Goal: Information Seeking & Learning: Learn about a topic

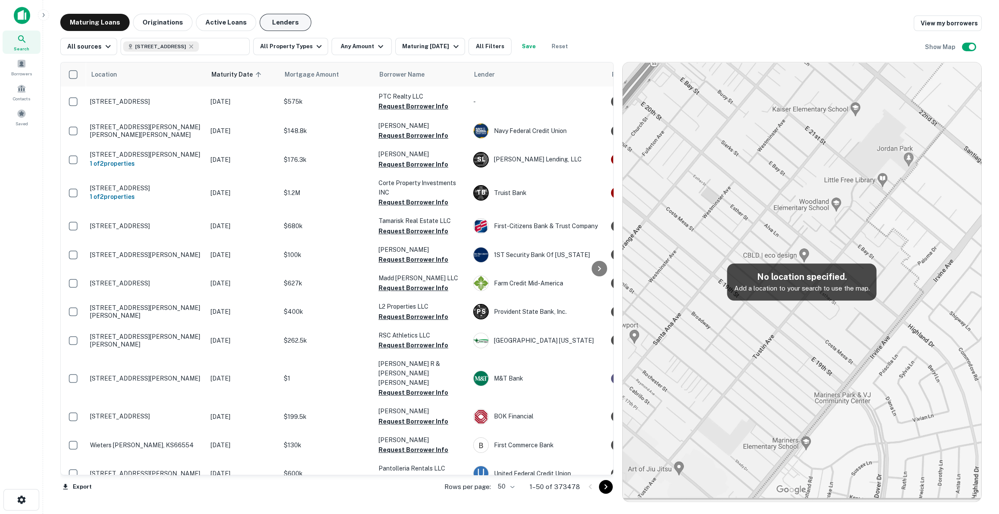
click at [269, 19] on button "Lenders" at bounding box center [286, 22] width 52 height 17
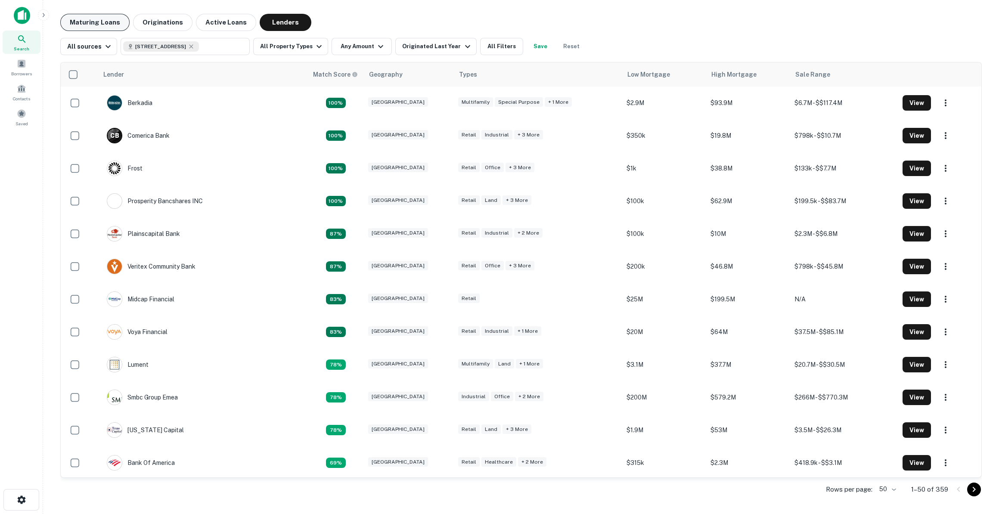
click at [108, 25] on button "Maturing Loans" at bounding box center [94, 22] width 69 height 17
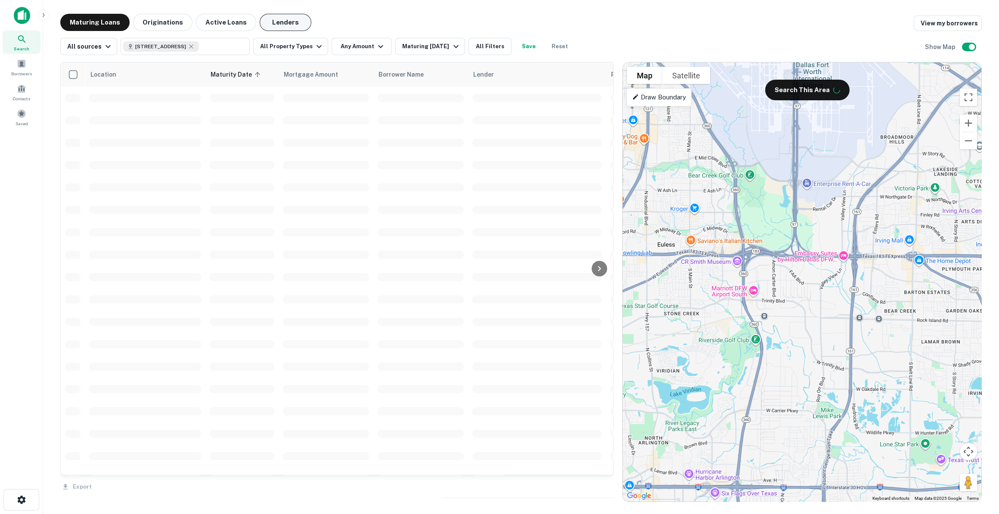
click at [283, 27] on button "Lenders" at bounding box center [286, 22] width 52 height 17
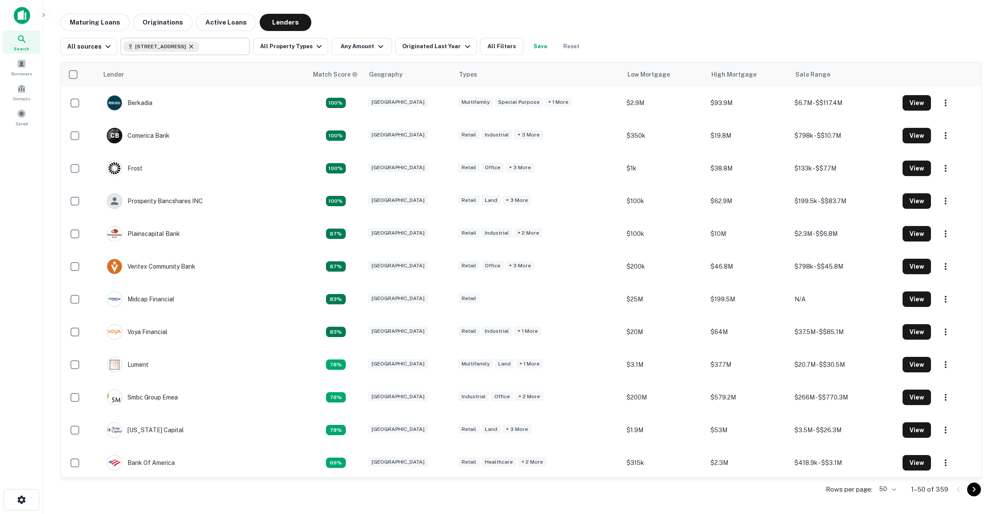
click at [195, 46] on icon at bounding box center [191, 46] width 7 height 7
type input "**********"
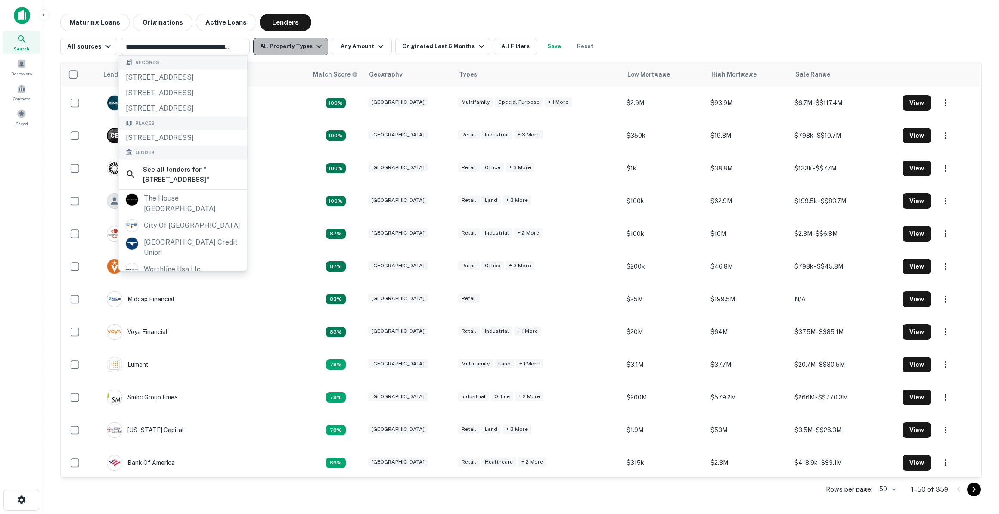
click at [299, 49] on button "All Property Types" at bounding box center [290, 46] width 75 height 17
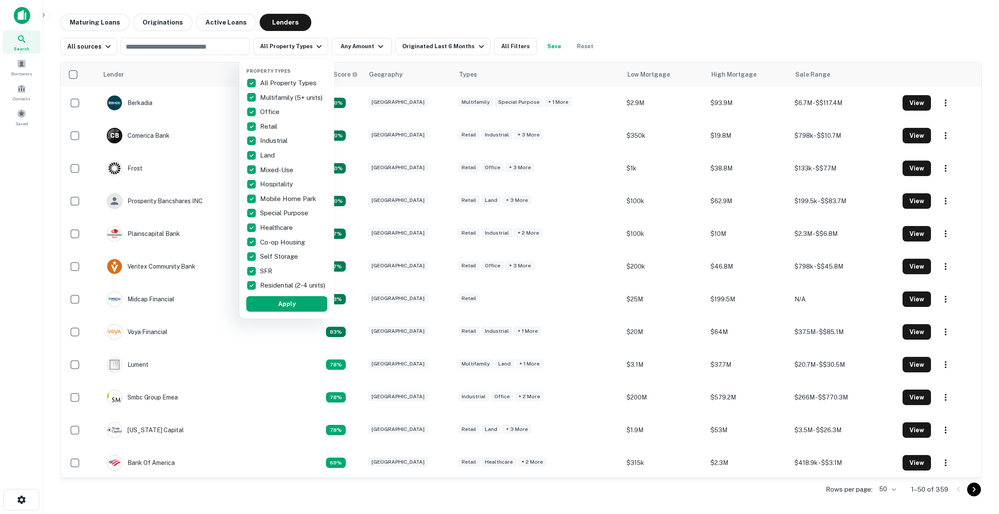
click at [274, 78] on p "All Property Types" at bounding box center [289, 83] width 58 height 10
click at [265, 143] on p "Industrial" at bounding box center [274, 141] width 29 height 10
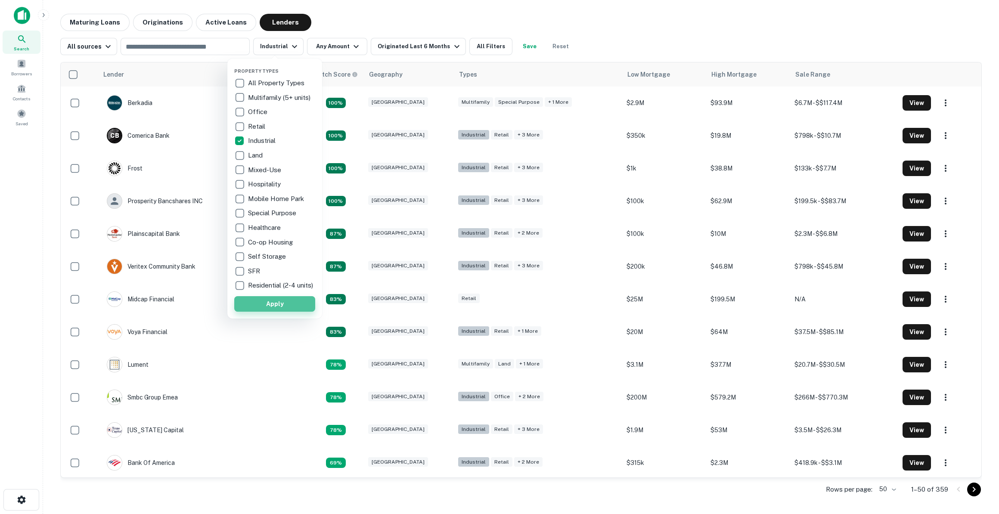
click at [285, 310] on button "Apply" at bounding box center [274, 304] width 81 height 16
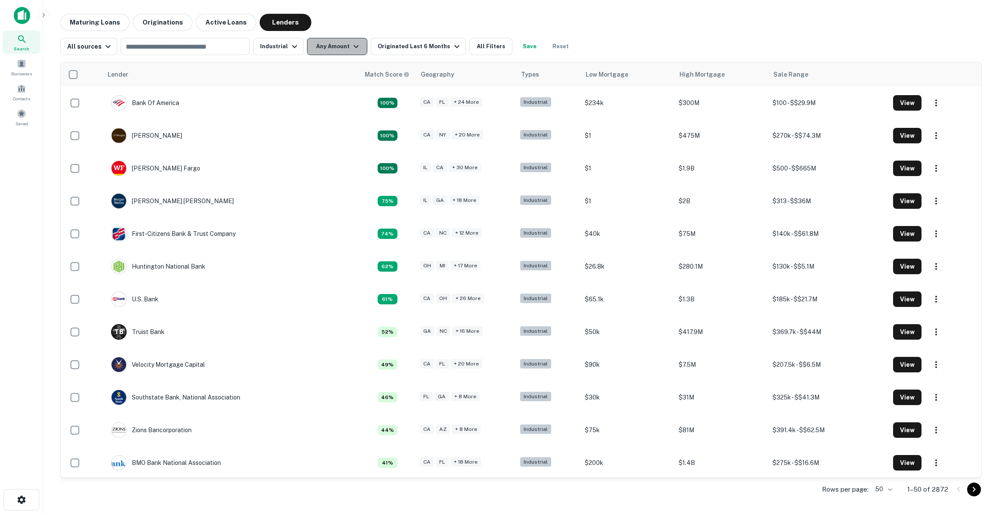
click at [311, 54] on button "Any Amount" at bounding box center [337, 46] width 60 height 17
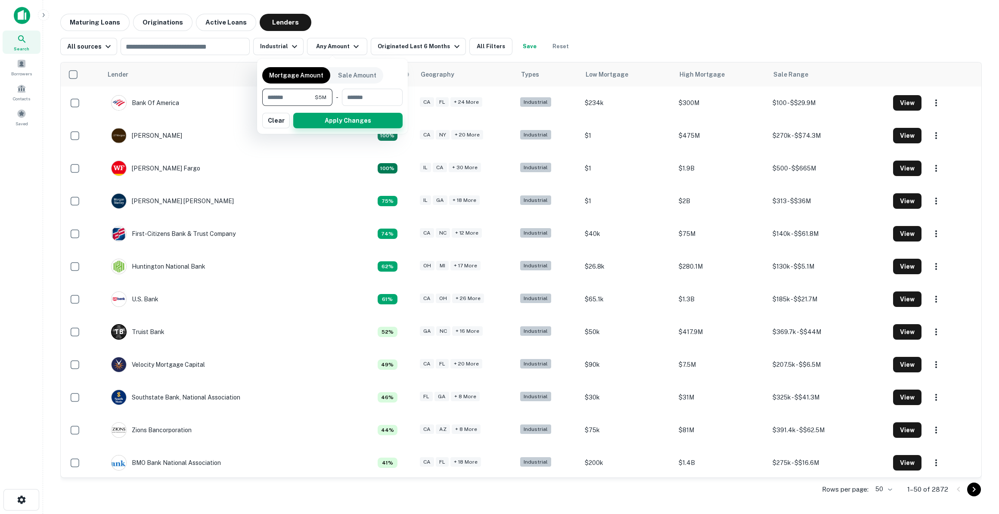
type input "*******"
click at [352, 113] on button "Apply Changes" at bounding box center [347, 121] width 109 height 16
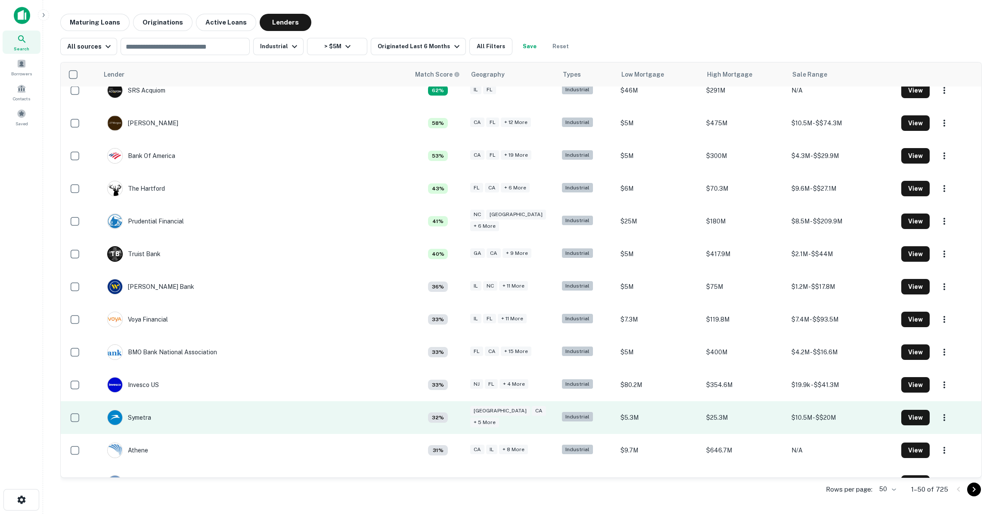
scroll to position [117, 0]
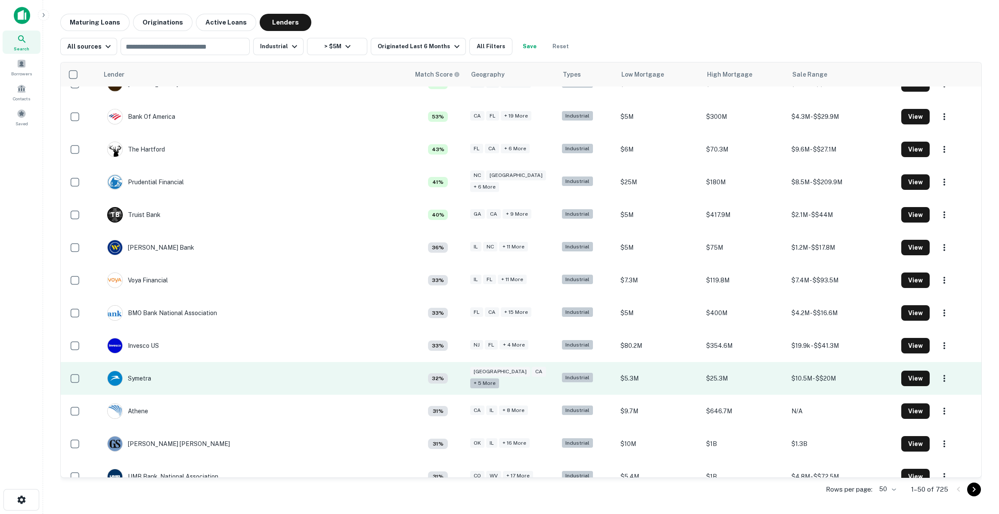
click at [499, 379] on div "+ 5 more" at bounding box center [484, 384] width 29 height 10
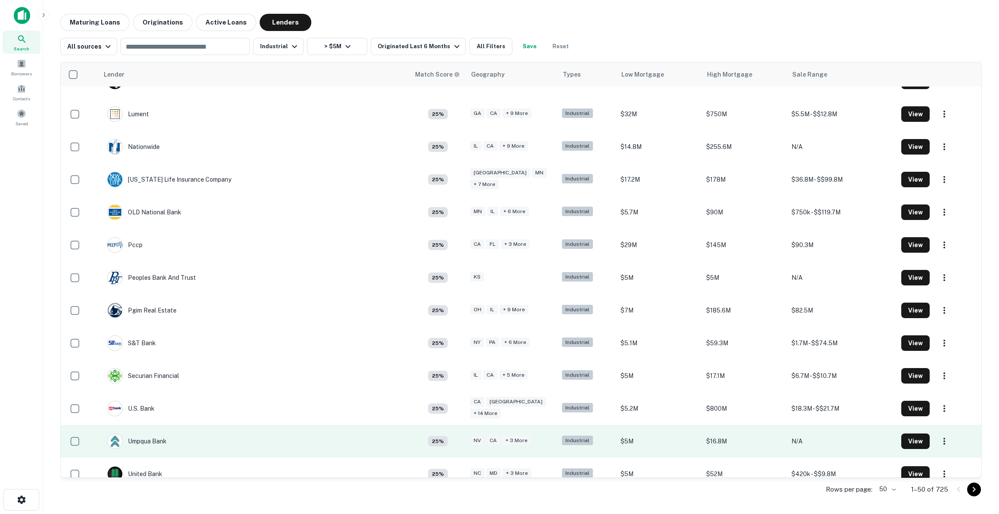
scroll to position [1245, 0]
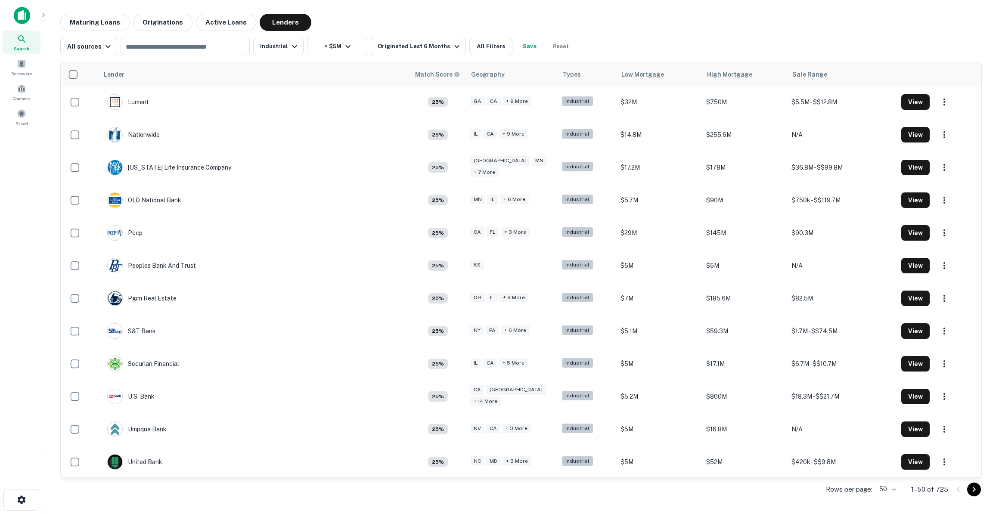
click at [974, 486] on icon "Go to next page" at bounding box center [974, 490] width 10 height 10
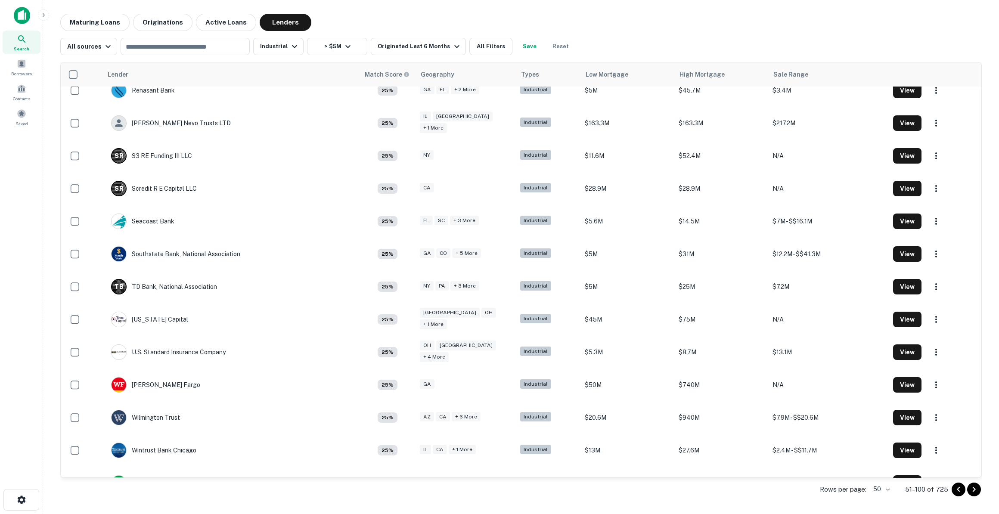
scroll to position [1245, 0]
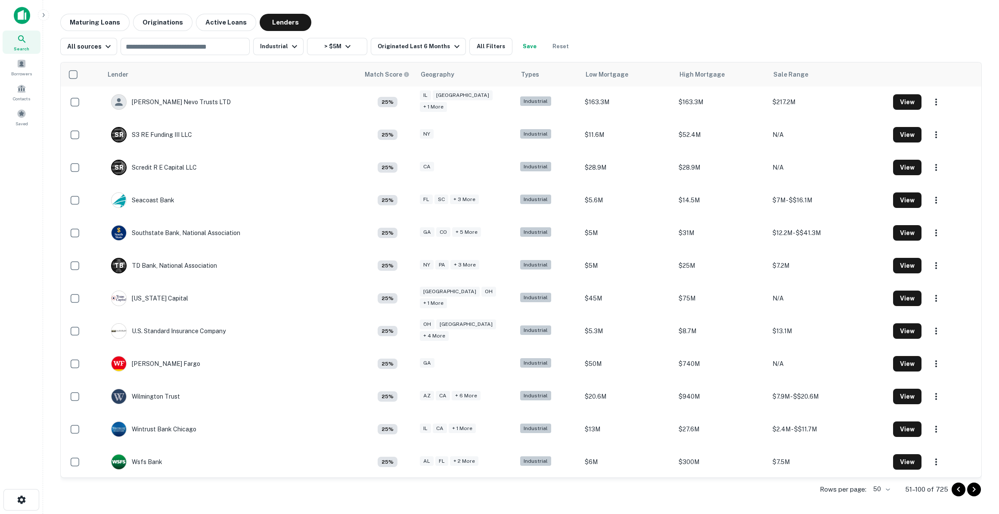
click at [977, 485] on icon "Go to next page" at bounding box center [974, 490] width 10 height 10
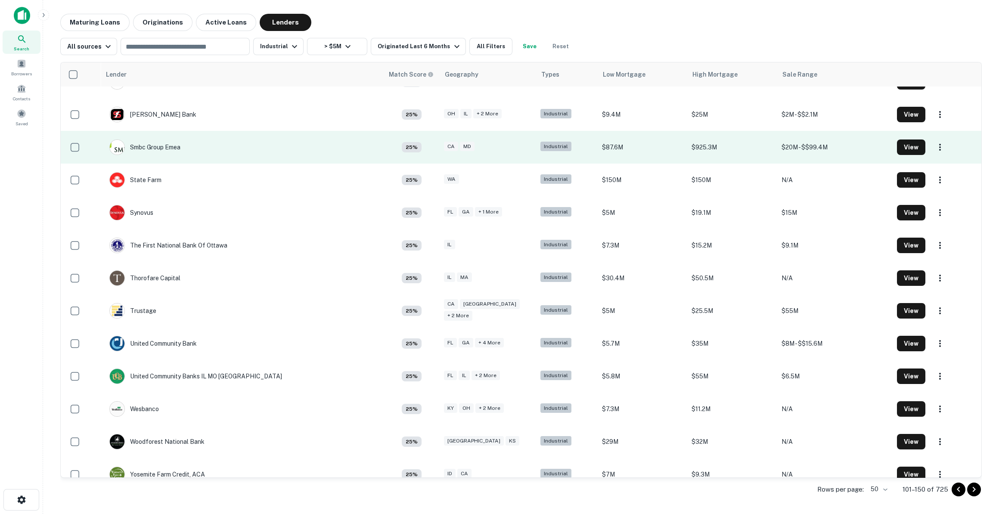
scroll to position [1245, 0]
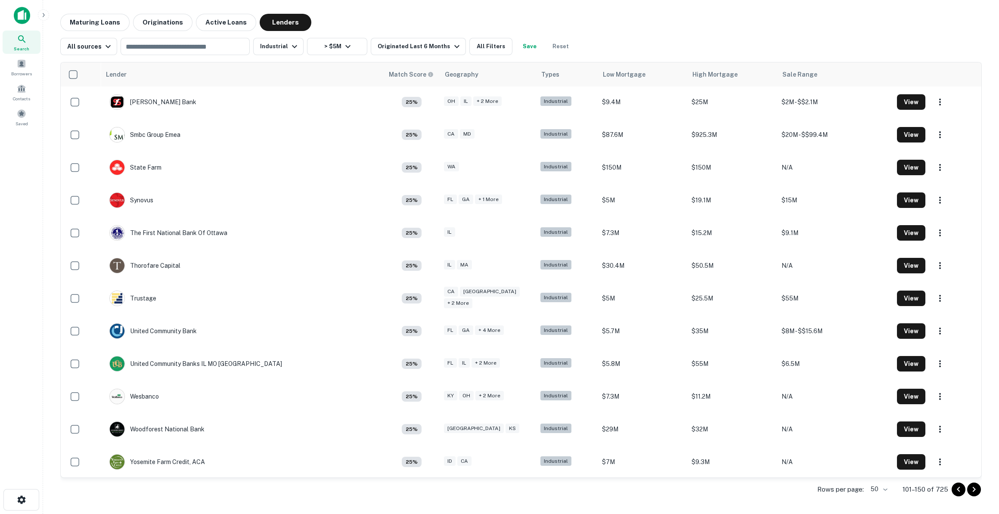
click at [973, 489] on icon "Go to next page" at bounding box center [974, 490] width 10 height 10
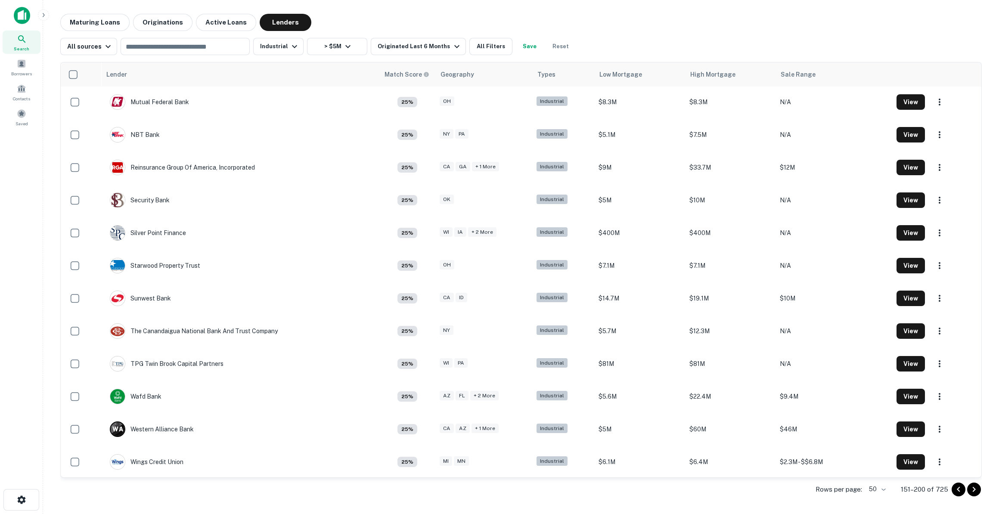
click at [973, 489] on icon "Go to next page" at bounding box center [974, 490] width 10 height 10
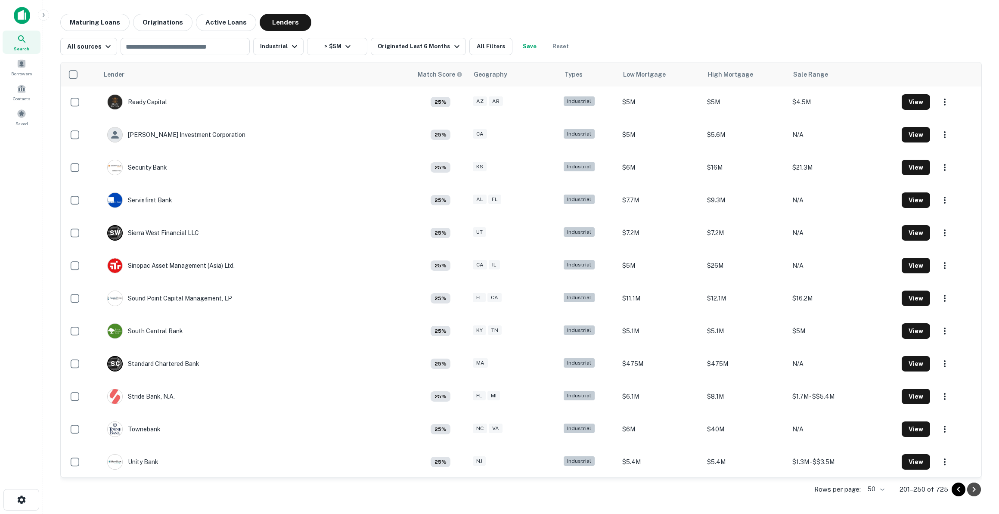
click at [973, 489] on icon "Go to next page" at bounding box center [974, 490] width 10 height 10
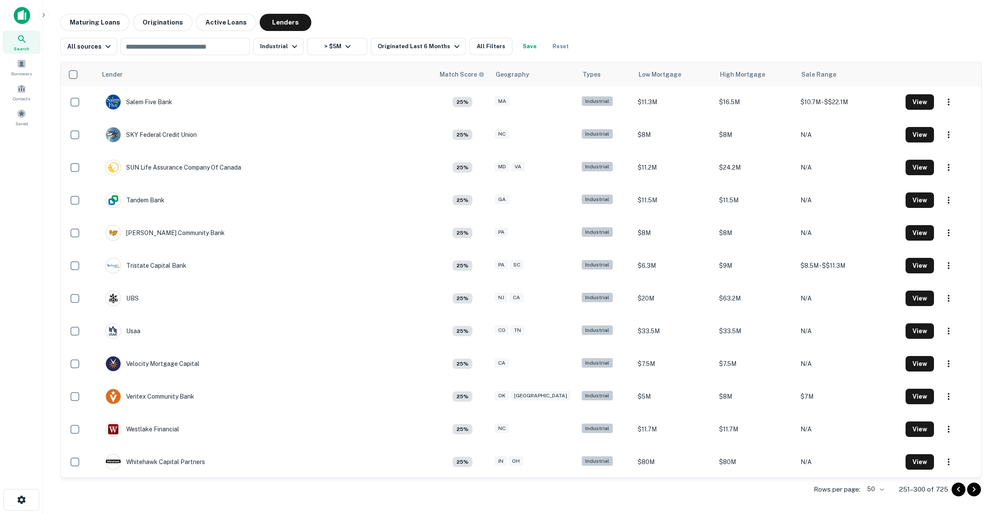
click at [973, 489] on icon "Go to next page" at bounding box center [974, 490] width 10 height 10
